Goal: Information Seeking & Learning: Understand process/instructions

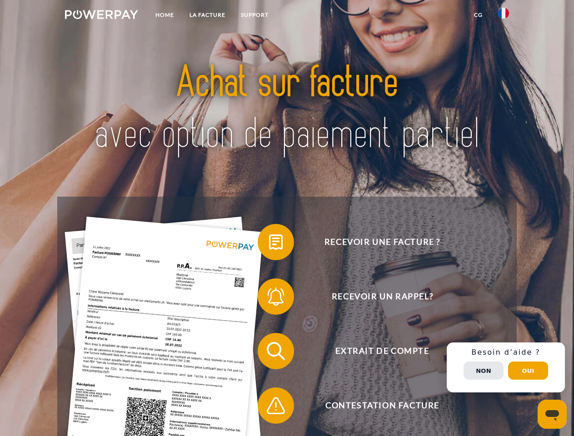
click at [101, 16] on img at bounding box center [101, 14] width 73 height 9
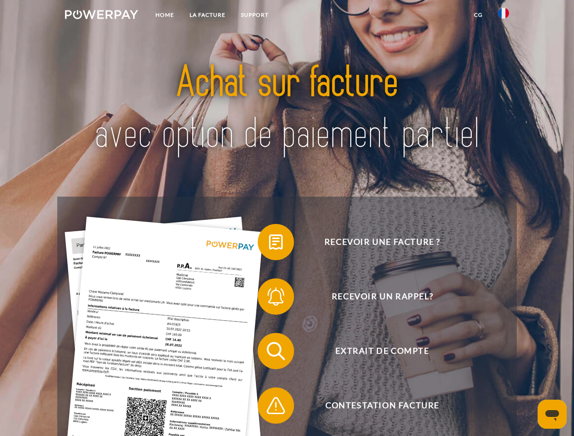
click at [503, 16] on img at bounding box center [503, 13] width 11 height 11
click at [478, 15] on link "CG" at bounding box center [478, 15] width 24 height 16
click at [269, 244] on span at bounding box center [261, 241] width 45 height 45
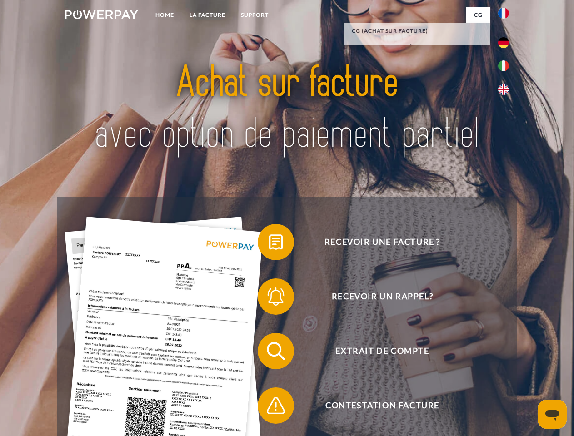
click at [269, 298] on span at bounding box center [261, 296] width 45 height 45
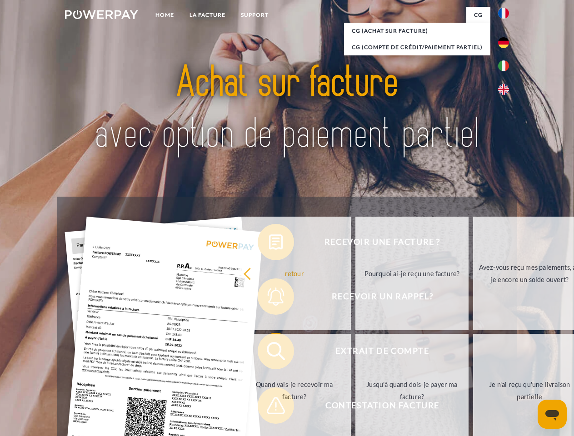
click at [355, 353] on link "Jusqu'à quand dois-je payer ma facture?" at bounding box center [411, 391] width 113 height 114
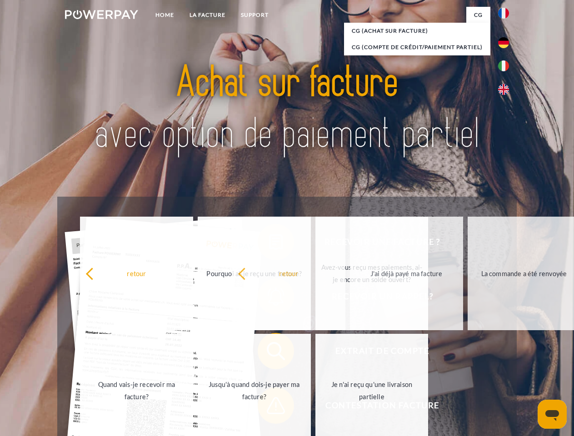
click at [269, 407] on span at bounding box center [261, 405] width 45 height 45
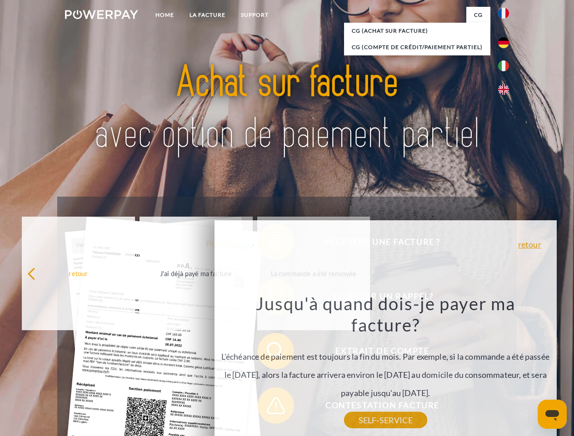
click at [505, 367] on div "Recevoir une facture ? Recevoir un rappel? Extrait de compte retour" at bounding box center [286, 378] width 459 height 363
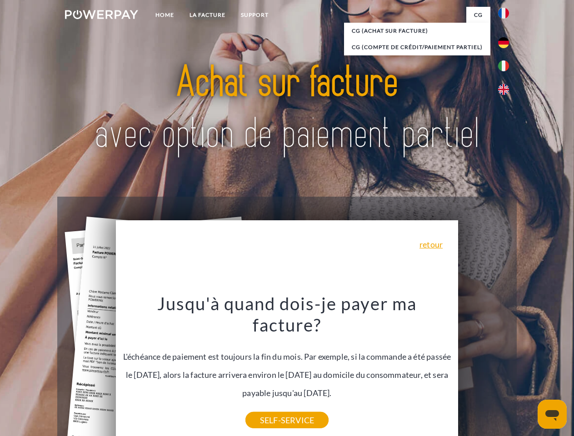
click at [483, 369] on span "Extrait de compte" at bounding box center [382, 351] width 223 height 36
click at [528, 371] on header "Home LA FACTURE Support" at bounding box center [287, 313] width 574 height 627
